Goal: Task Accomplishment & Management: Manage account settings

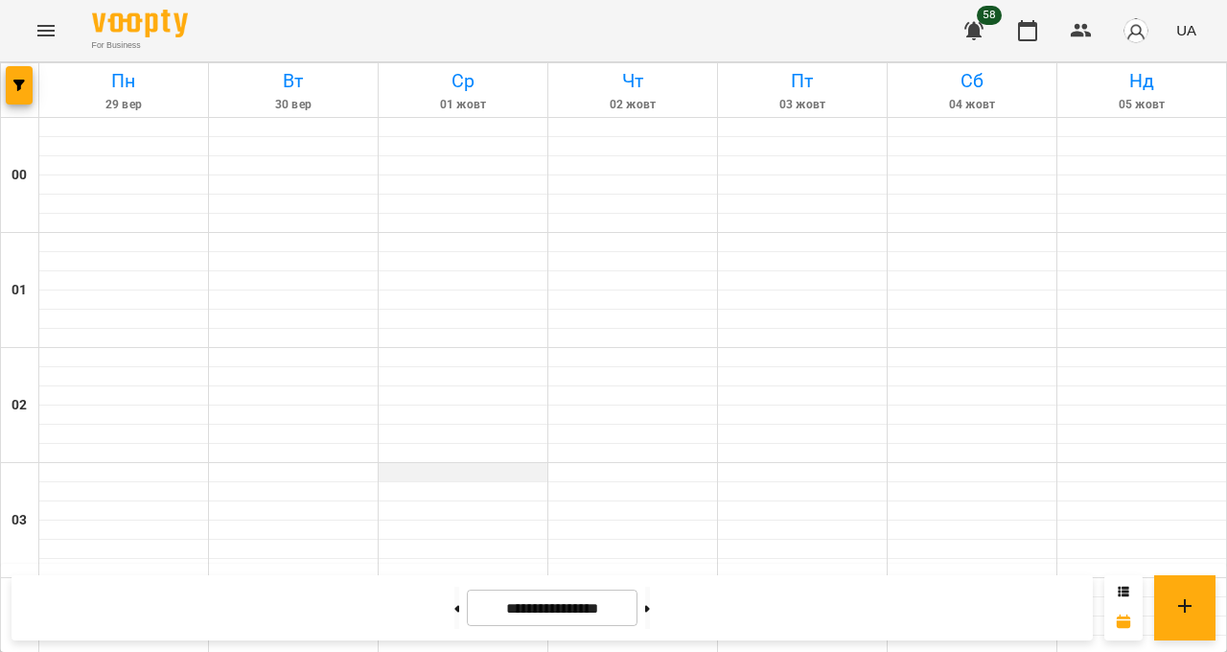
scroll to position [1673, 0]
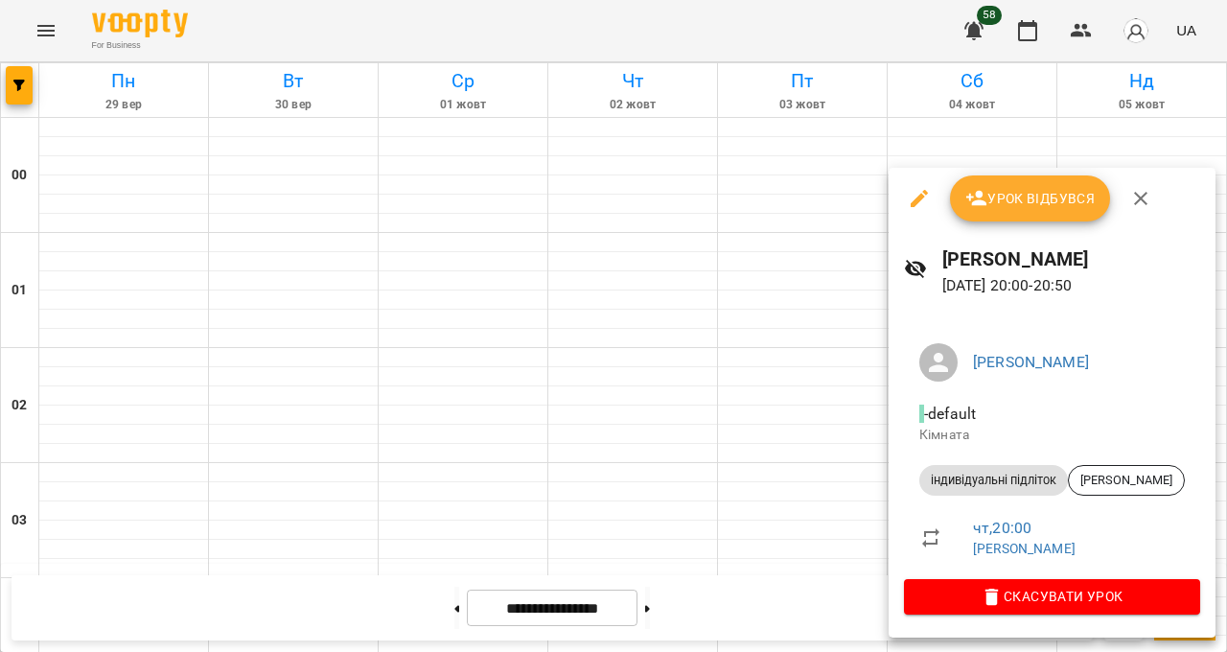
click at [1227, 652] on div at bounding box center [613, 326] width 1227 height 652
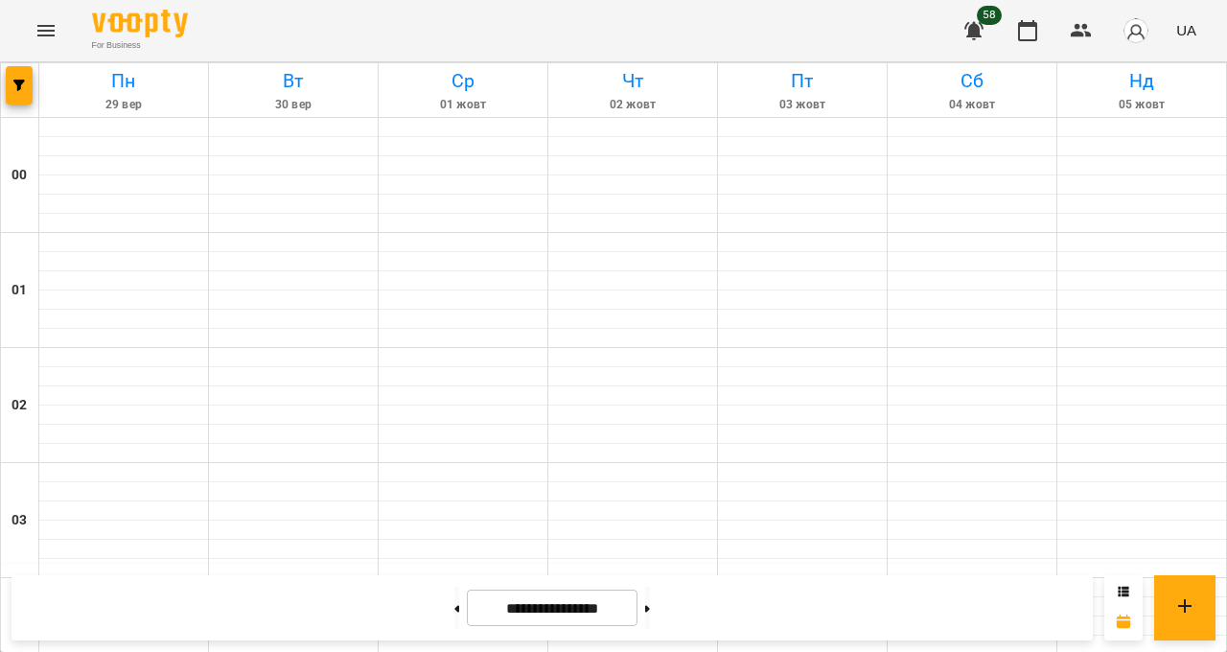
scroll to position [1649, 0]
click at [650, 629] on button at bounding box center [647, 608] width 5 height 42
click at [459, 629] on button at bounding box center [456, 608] width 5 height 42
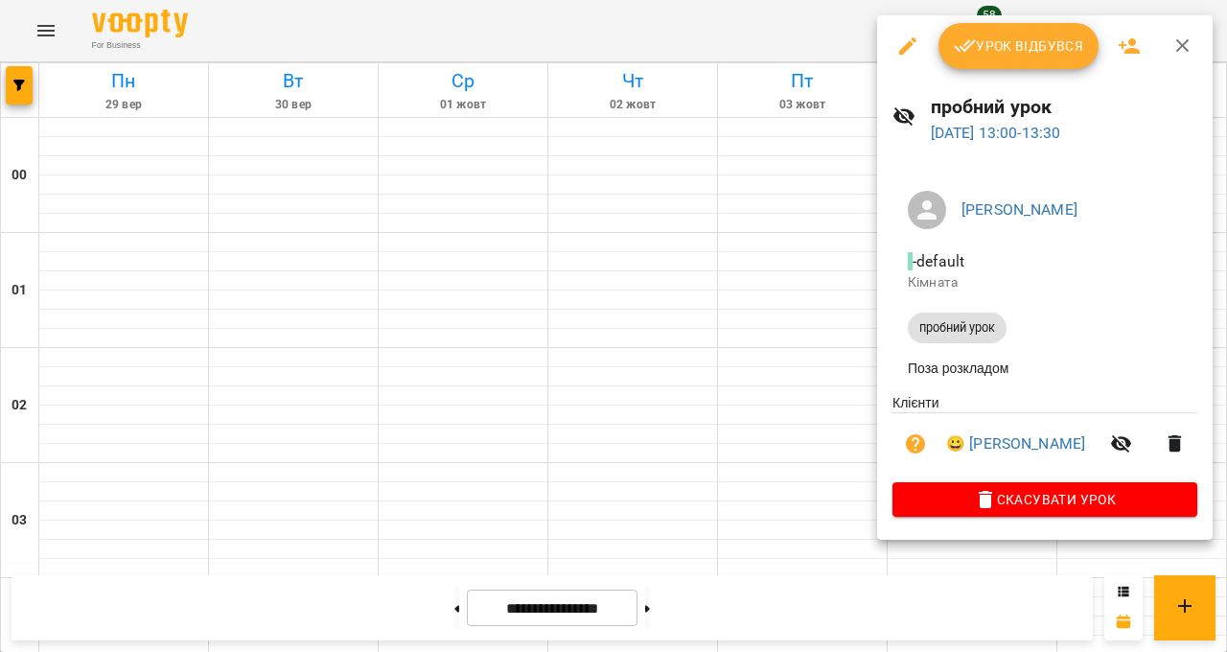
click at [1227, 340] on div at bounding box center [613, 326] width 1227 height 652
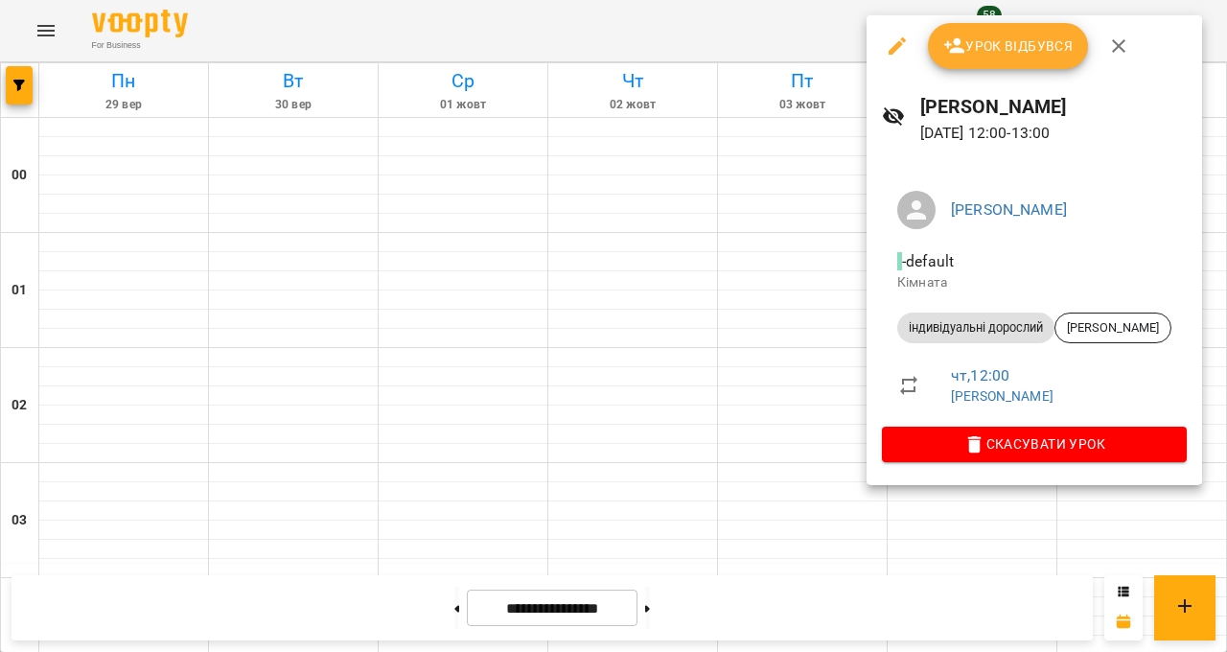
click at [1227, 395] on div at bounding box center [613, 326] width 1227 height 652
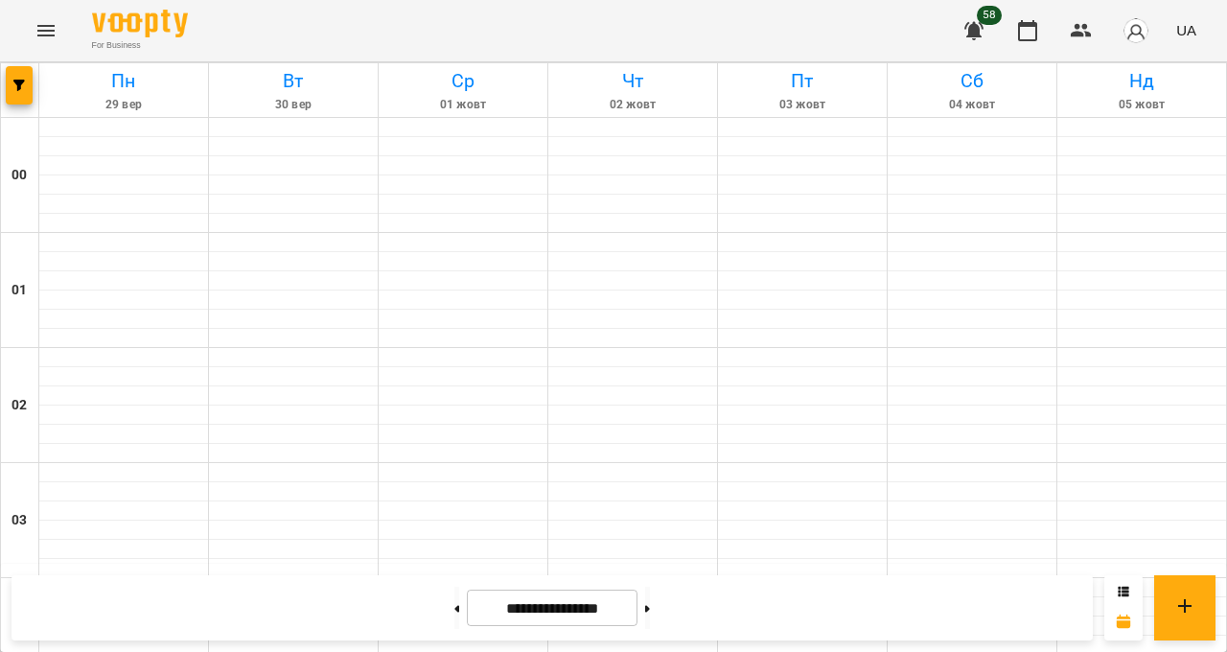
scroll to position [1599, 0]
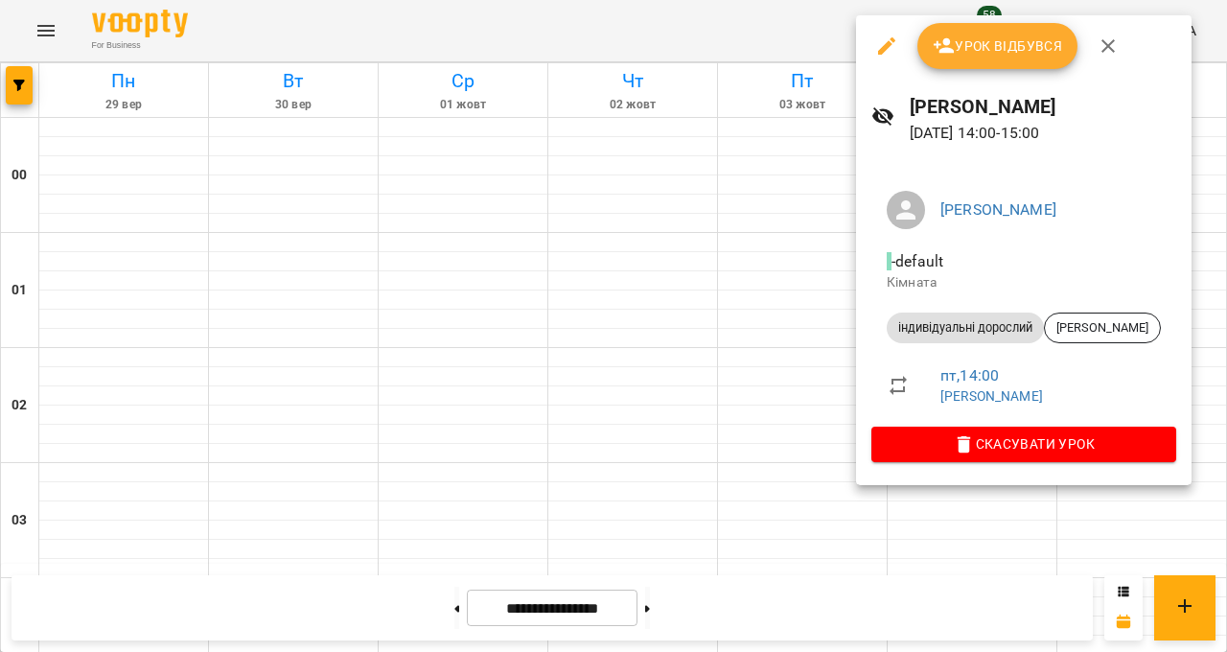
click at [1227, 366] on div at bounding box center [613, 326] width 1227 height 652
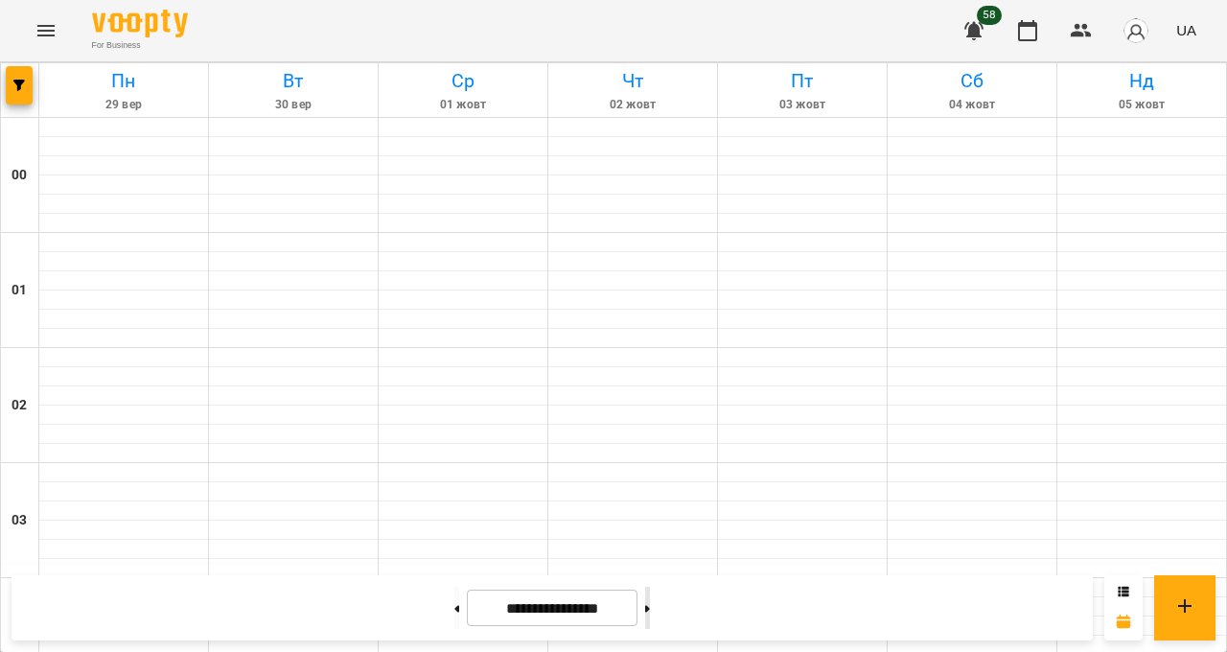
click at [650, 629] on button at bounding box center [647, 608] width 5 height 42
click at [459, 629] on button at bounding box center [456, 608] width 5 height 42
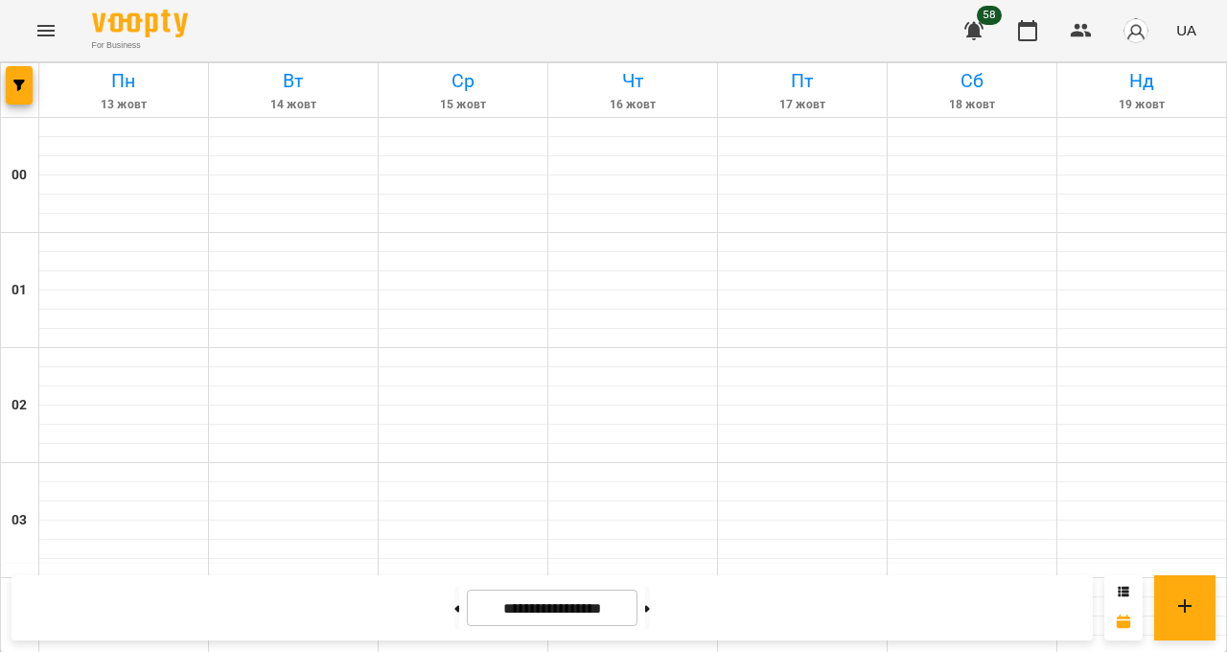
type input "**********"
